Goal: Find specific page/section

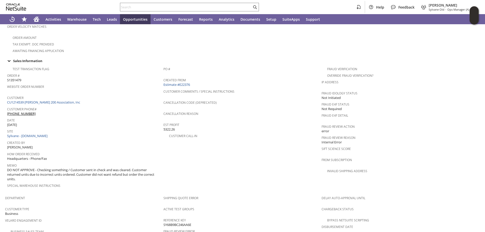
scroll to position [151, 0]
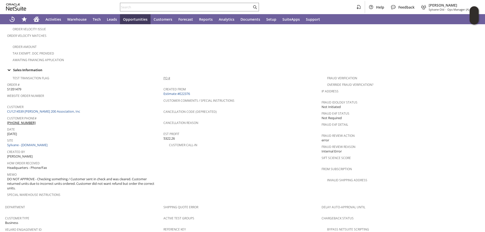
click at [164, 76] on link "PO #" at bounding box center [166, 78] width 7 height 4
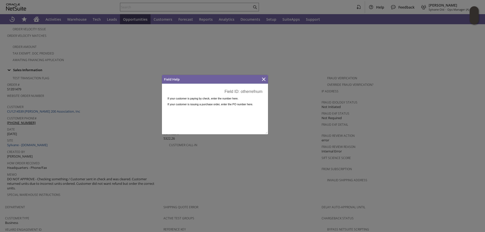
scroll to position [0, 0]
click at [263, 81] on icon "Close" at bounding box center [264, 79] width 4 height 4
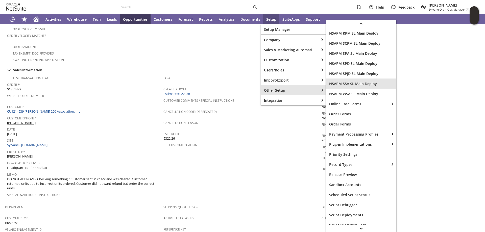
scroll to position [480, 0]
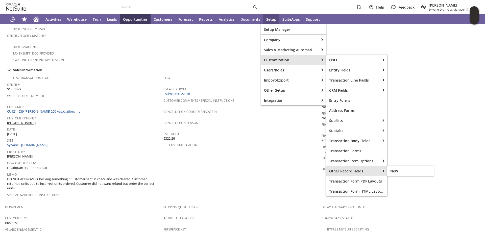
click at [356, 171] on span "Other Record Fields" at bounding box center [353, 171] width 48 height 5
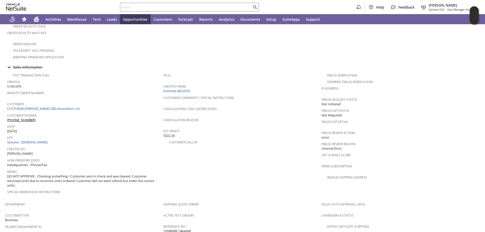
scroll to position [151, 0]
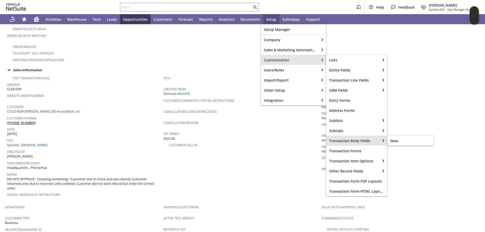
click at [352, 139] on span "Transaction Body Fields" at bounding box center [353, 140] width 48 height 5
